Goal: Task Accomplishment & Management: Manage account settings

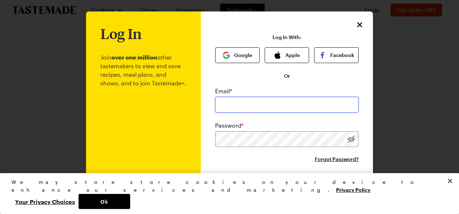
click at [328, 104] on input "email" at bounding box center [286, 105] width 143 height 16
type input "[EMAIL_ADDRESS][DOMAIN_NAME]"
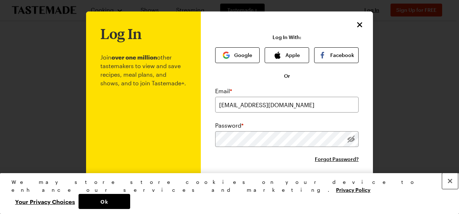
click at [454, 189] on button "Close" at bounding box center [450, 181] width 16 height 16
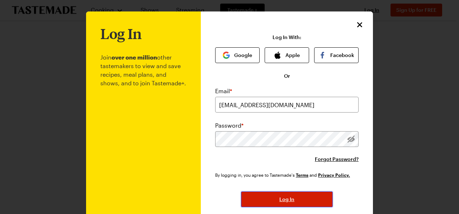
click at [279, 198] on span "Log In" at bounding box center [286, 199] width 15 height 7
click at [287, 200] on span "Log In" at bounding box center [286, 199] width 15 height 7
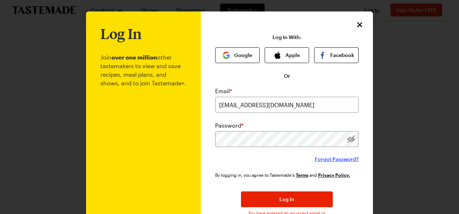
click at [335, 159] on span "Forgot Password?" at bounding box center [337, 159] width 44 height 7
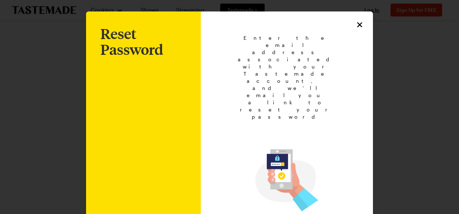
type input "[EMAIL_ADDRESS][DOMAIN_NAME]"
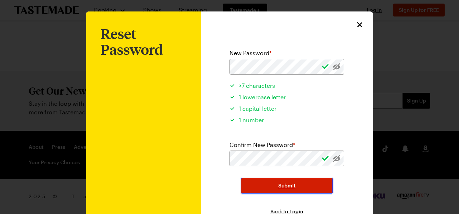
click at [286, 183] on span "Submit" at bounding box center [286, 185] width 17 height 7
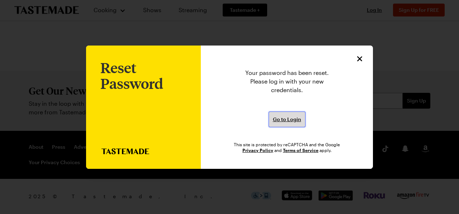
click at [293, 113] on button "Go to Login" at bounding box center [287, 120] width 37 height 16
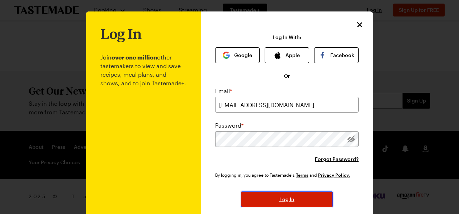
click at [281, 198] on span "Log In" at bounding box center [286, 199] width 15 height 7
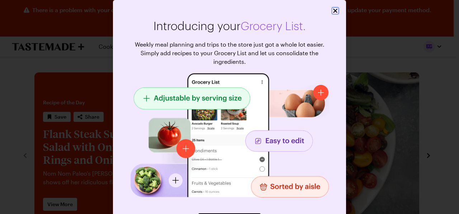
click at [332, 13] on icon "Close" at bounding box center [335, 10] width 7 height 7
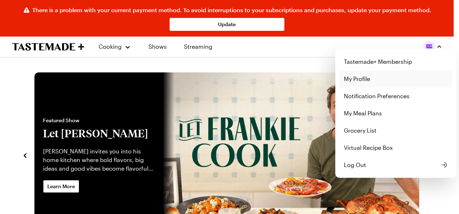
click at [365, 80] on link "My Profile" at bounding box center [396, 78] width 113 height 17
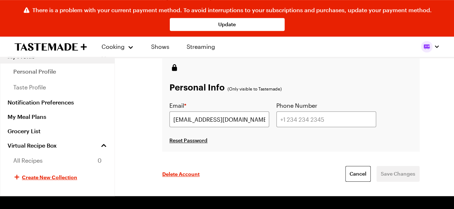
scroll to position [195, 0]
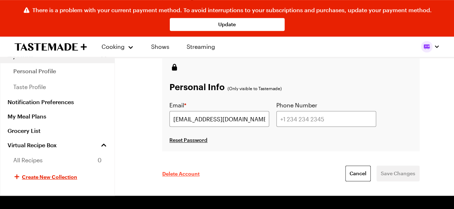
click at [191, 172] on span "Delete Account" at bounding box center [180, 173] width 37 height 7
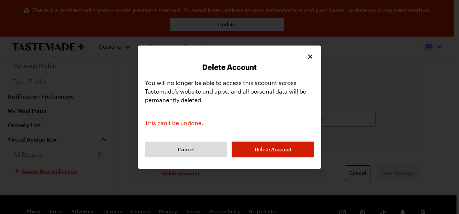
click at [273, 150] on span "Delete Account" at bounding box center [273, 149] width 37 height 7
